Goal: Transaction & Acquisition: Purchase product/service

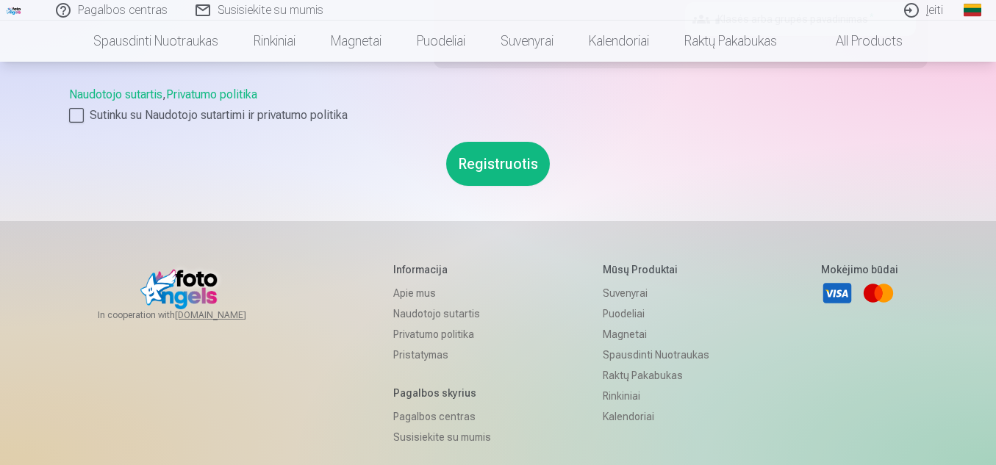
scroll to position [752, 0]
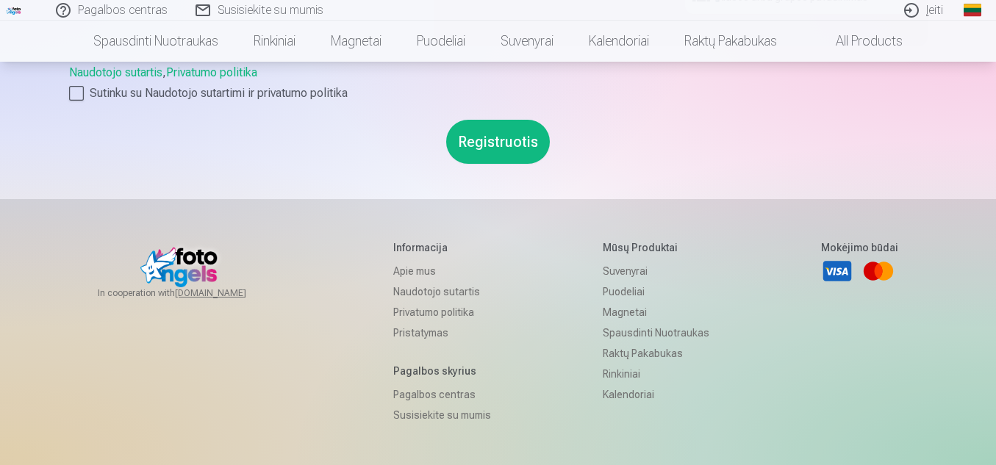
click at [639, 329] on link "Spausdinti nuotraukas" at bounding box center [656, 333] width 107 height 21
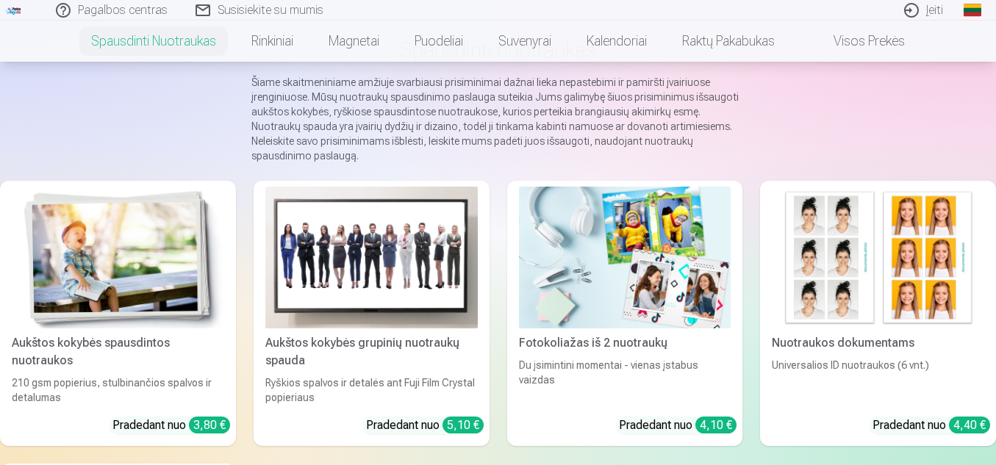
scroll to position [127, 0]
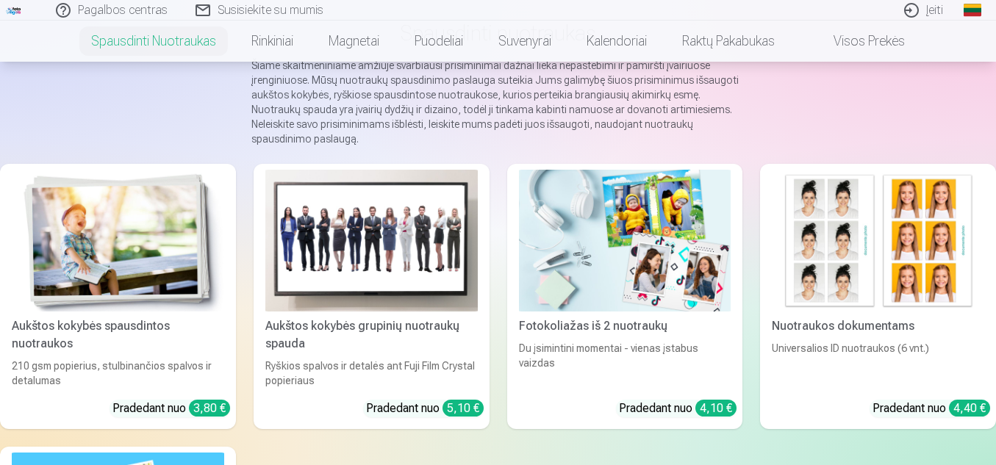
click at [342, 240] on img at bounding box center [371, 241] width 212 height 142
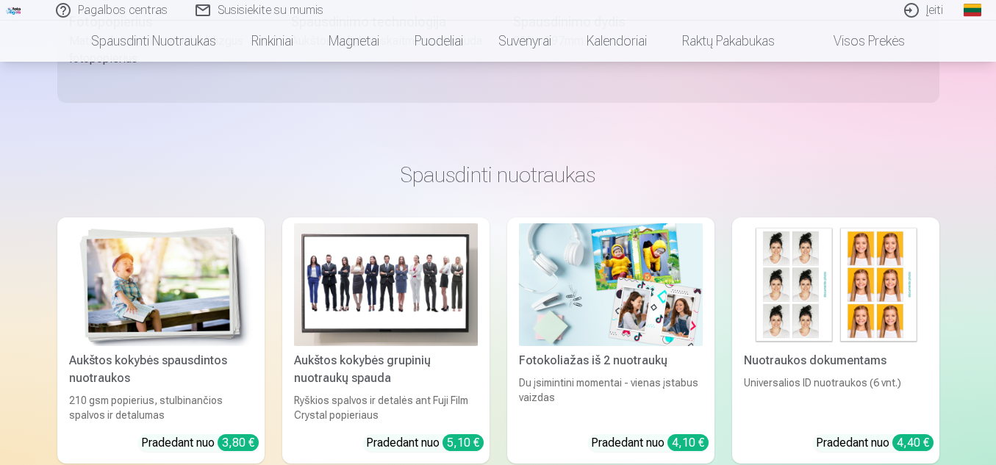
scroll to position [625, 0]
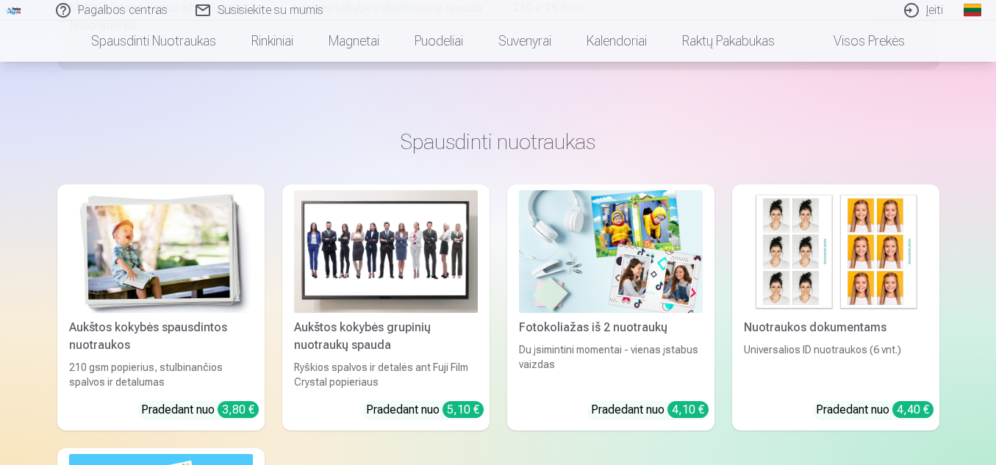
click at [809, 279] on img at bounding box center [836, 251] width 184 height 123
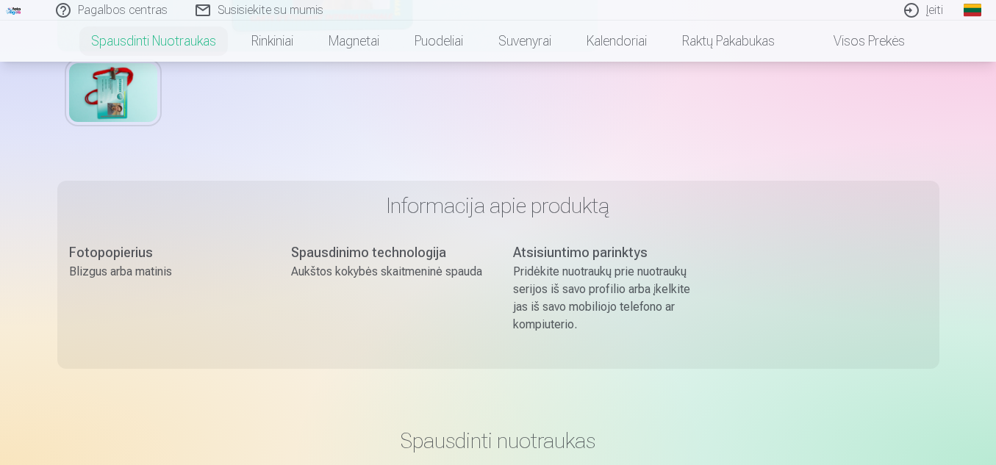
scroll to position [452, 0]
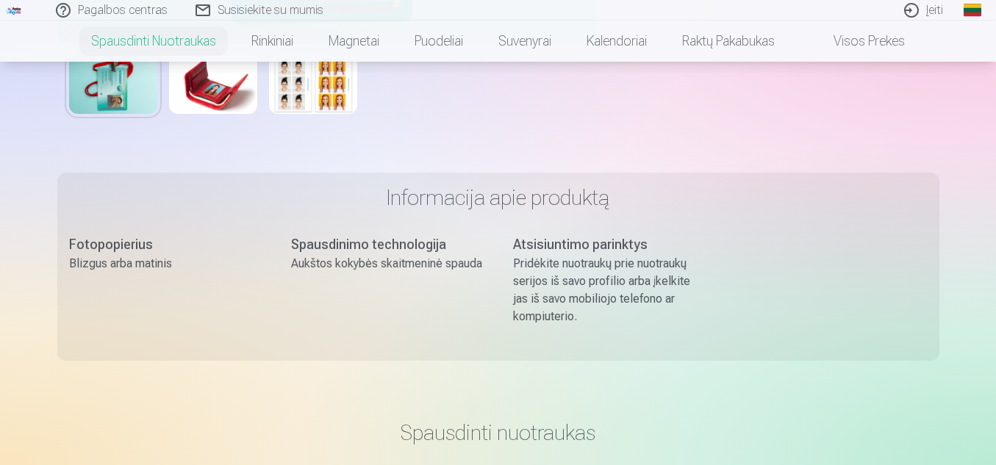
click at [298, 94] on img at bounding box center [313, 84] width 88 height 59
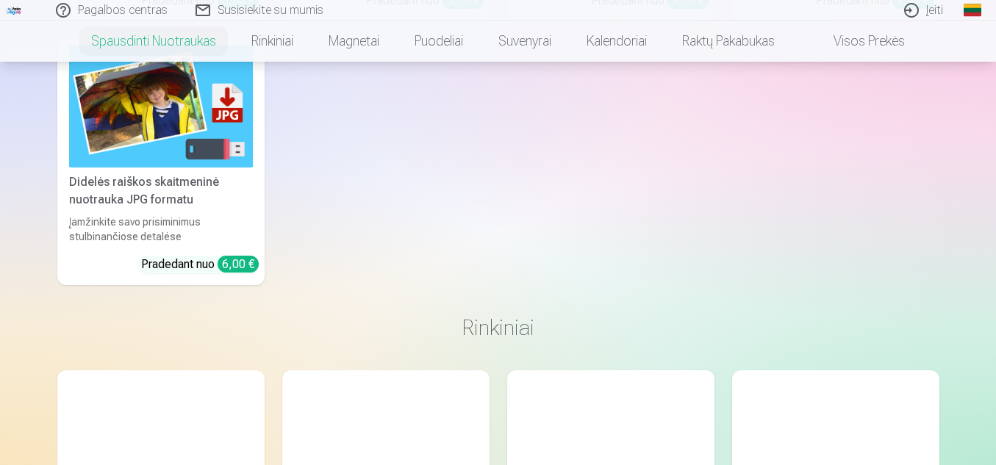
scroll to position [870, 0]
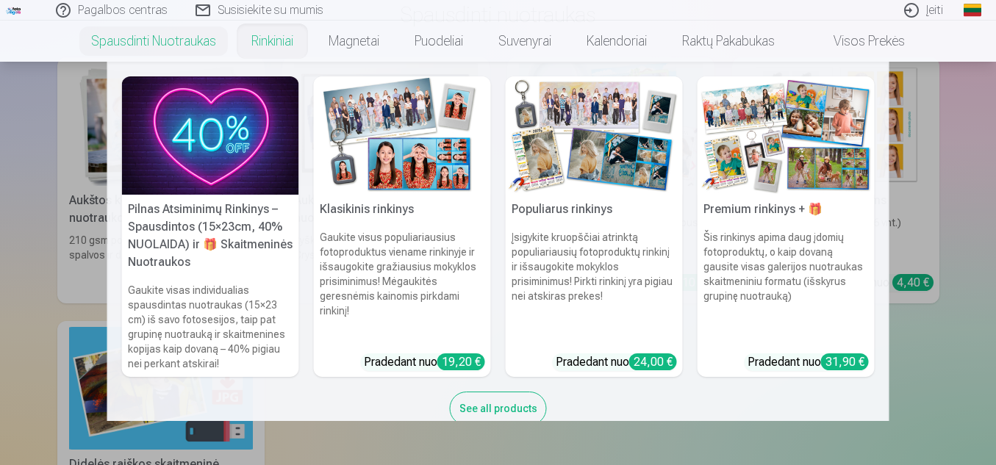
click at [264, 37] on link "Rinkiniai" at bounding box center [272, 41] width 77 height 41
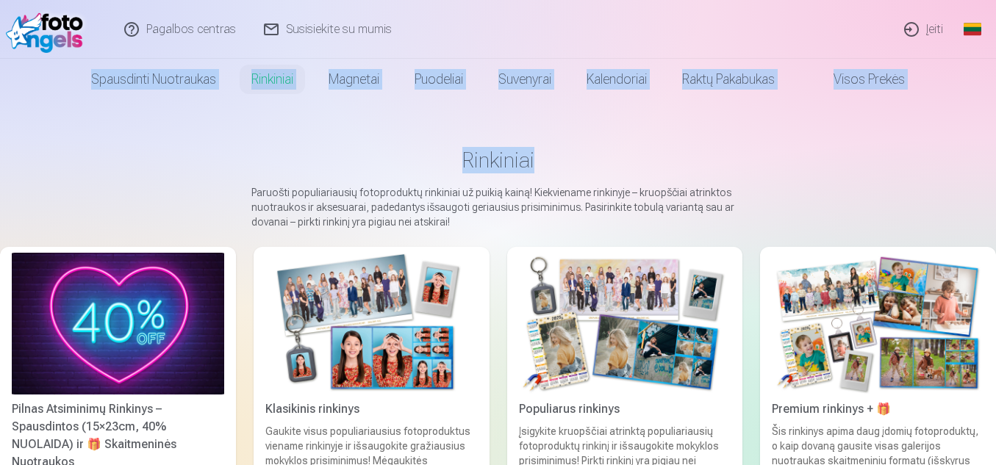
drag, startPoint x: 993, startPoint y: 101, endPoint x: 991, endPoint y: 115, distance: 14.1
click at [37, 29] on img at bounding box center [48, 29] width 85 height 47
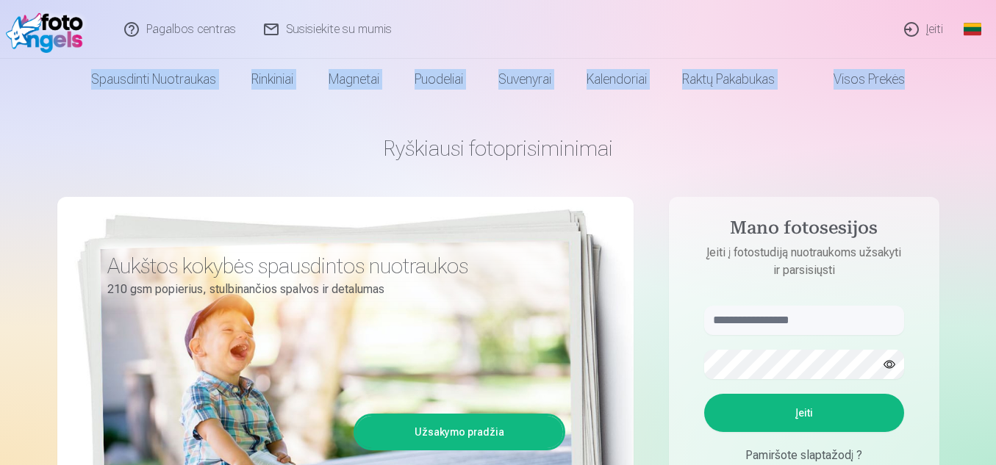
scroll to position [90, 0]
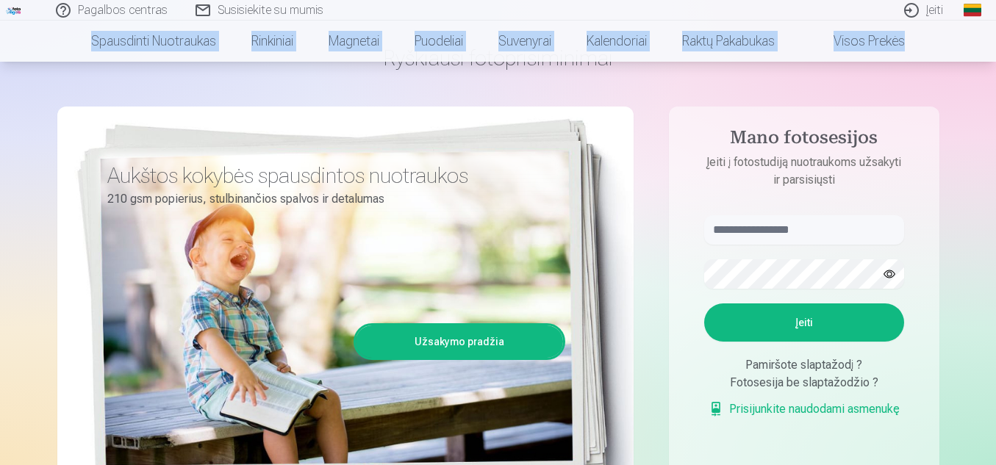
click at [485, 350] on link "Užsakymo pradžia" at bounding box center [459, 342] width 207 height 32
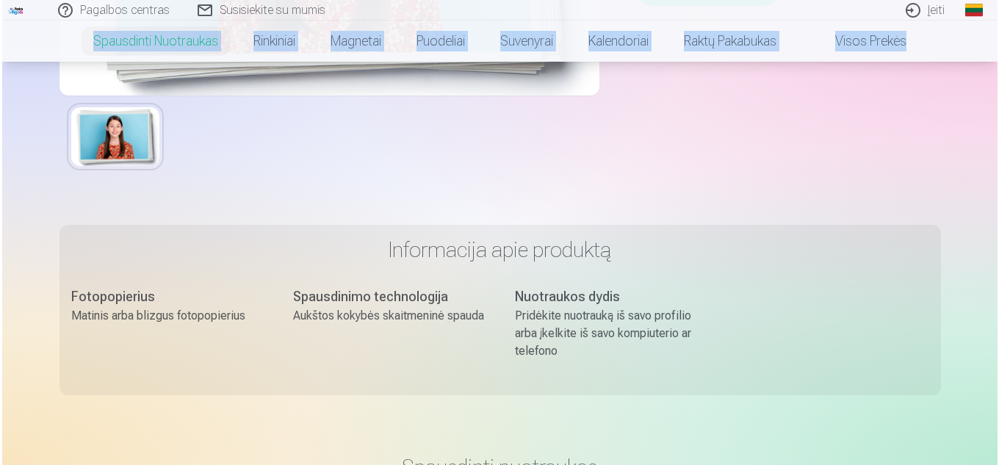
scroll to position [26, 0]
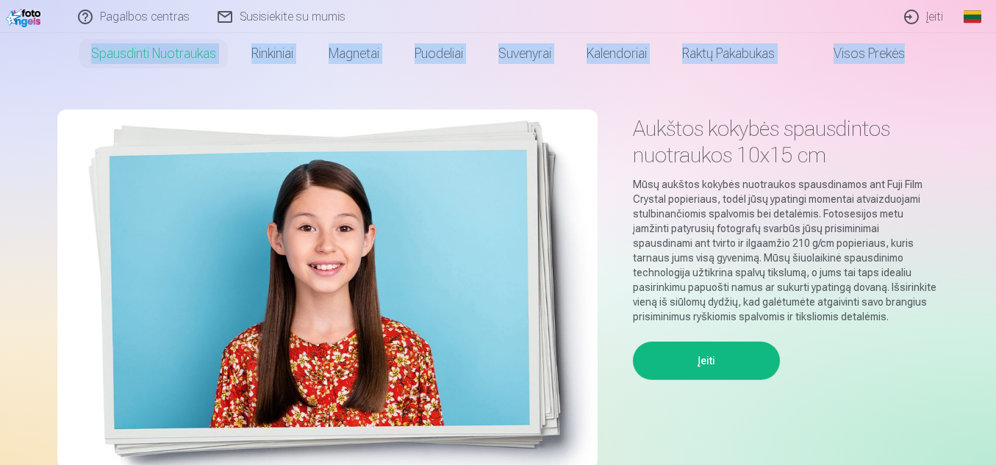
click at [699, 362] on button "Įeiti" at bounding box center [706, 361] width 147 height 38
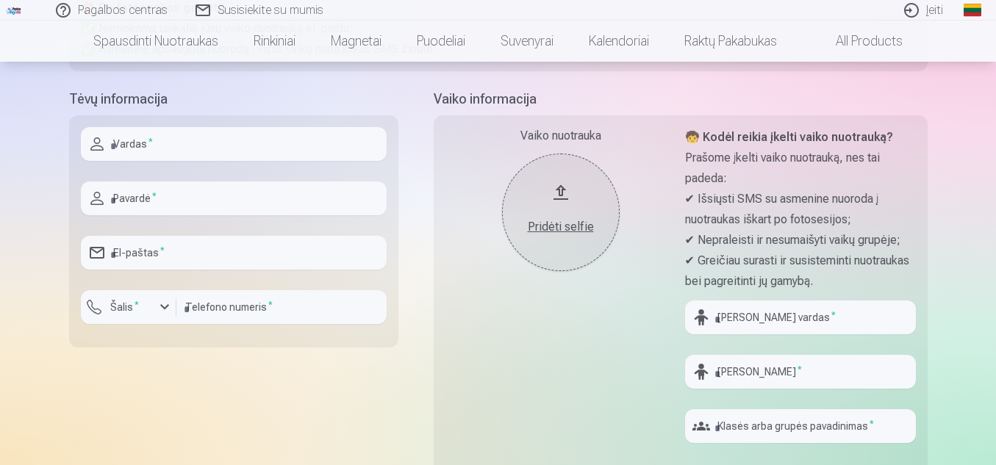
scroll to position [326, 0]
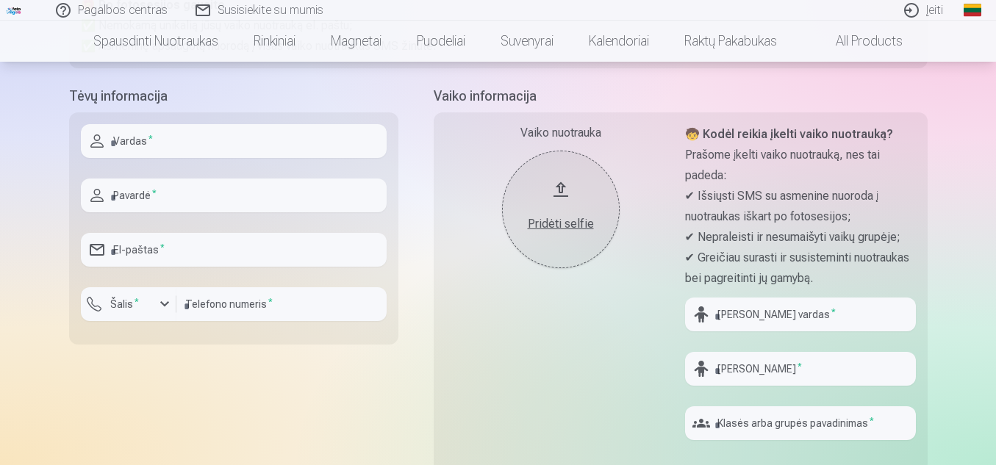
click at [549, 220] on div "Pridėti selfie" at bounding box center [561, 224] width 88 height 18
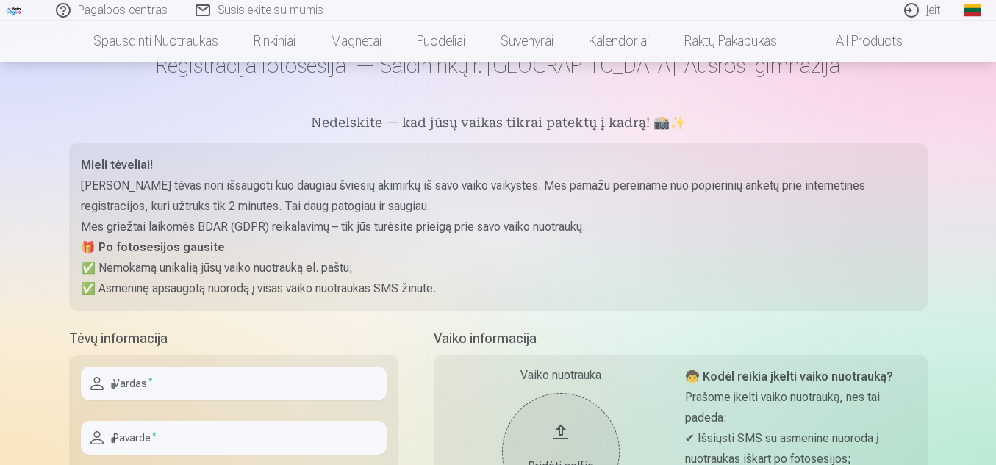
scroll to position [50, 0]
